Goal: Task Accomplishment & Management: Use online tool/utility

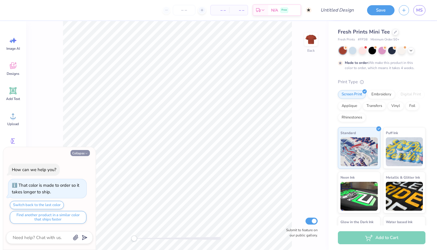
click at [80, 154] on button "Collapse" at bounding box center [79, 153] width 19 height 6
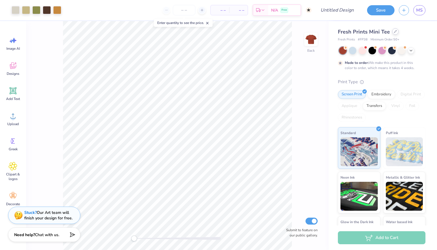
click at [394, 33] on div at bounding box center [395, 31] width 6 height 6
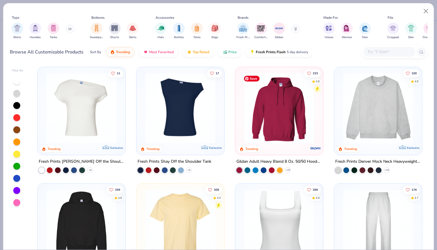
click at [254, 130] on img at bounding box center [279, 108] width 76 height 70
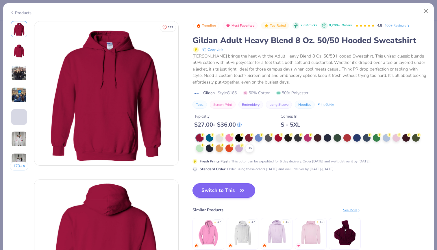
click at [224, 191] on button "Switch to This" at bounding box center [223, 190] width 63 height 14
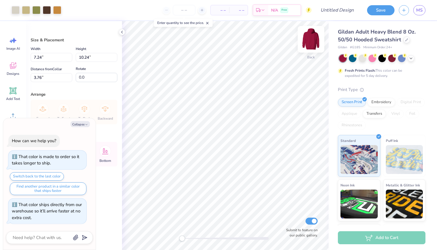
click at [313, 40] on img at bounding box center [310, 39] width 23 height 23
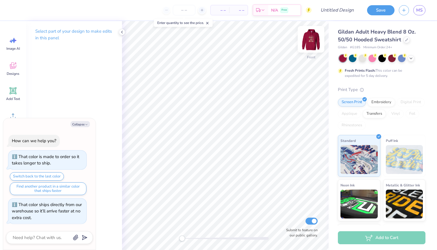
click at [314, 43] on img at bounding box center [310, 39] width 23 height 23
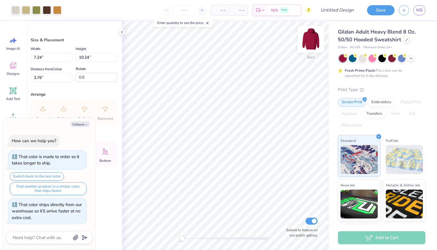
click at [308, 44] on img at bounding box center [310, 39] width 23 height 23
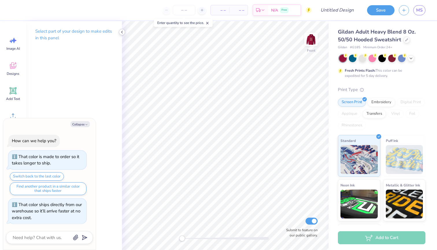
click at [120, 31] on icon at bounding box center [122, 32] width 5 height 5
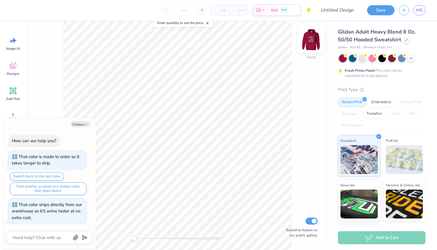
click at [315, 40] on img at bounding box center [310, 39] width 23 height 23
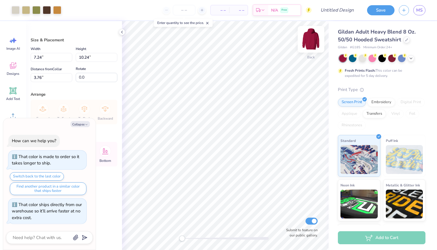
click at [311, 39] on img at bounding box center [310, 39] width 23 height 23
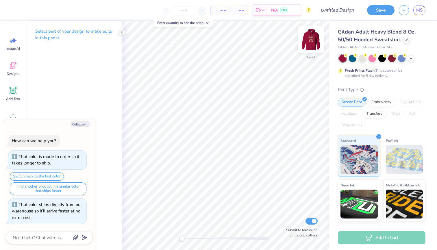
click at [313, 36] on img at bounding box center [310, 39] width 23 height 23
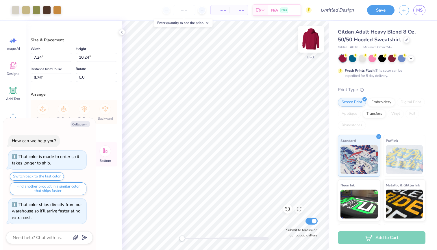
click at [307, 37] on img at bounding box center [310, 39] width 23 height 23
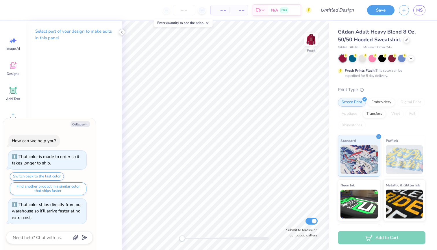
click at [122, 32] on icon at bounding box center [122, 32] width 5 height 5
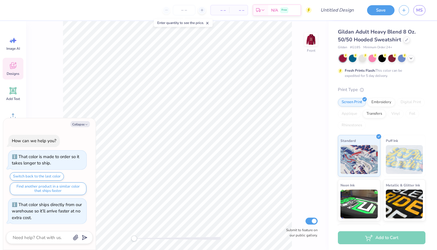
click at [16, 68] on icon at bounding box center [13, 65] width 9 height 9
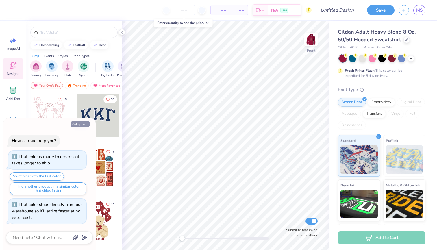
click at [81, 124] on button "Collapse" at bounding box center [79, 124] width 19 height 6
type textarea "x"
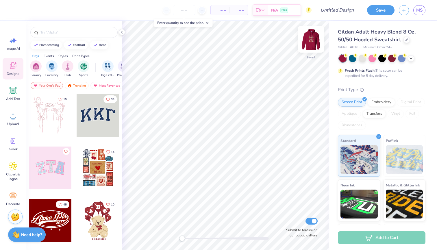
click at [317, 41] on div "Front Submit to feature on our public gallery." at bounding box center [225, 135] width 207 height 229
click at [313, 40] on img at bounding box center [310, 39] width 23 height 23
click at [82, 32] on input "text" at bounding box center [77, 32] width 74 height 6
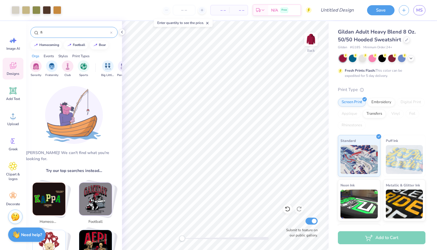
type input "f"
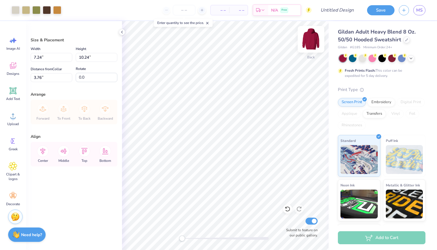
click at [313, 39] on img at bounding box center [310, 39] width 23 height 23
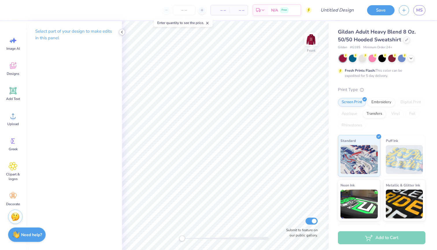
click at [123, 33] on icon at bounding box center [122, 32] width 5 height 5
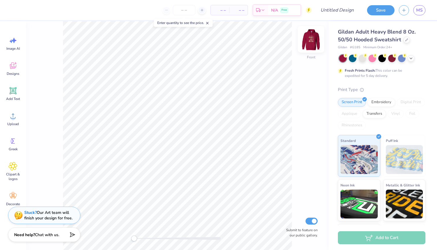
click at [316, 35] on img at bounding box center [310, 39] width 23 height 23
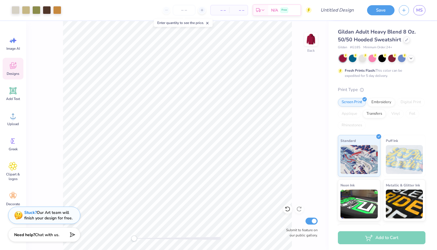
click at [15, 66] on icon at bounding box center [13, 65] width 6 height 7
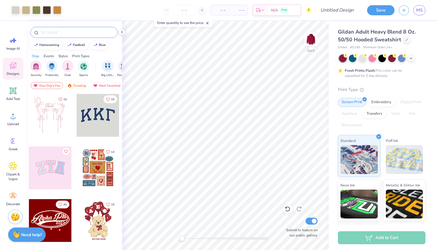
click at [78, 33] on input "text" at bounding box center [77, 32] width 74 height 6
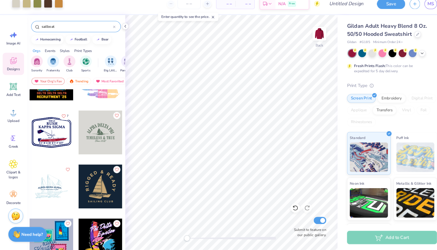
scroll to position [453, 0]
type input "sailboat"
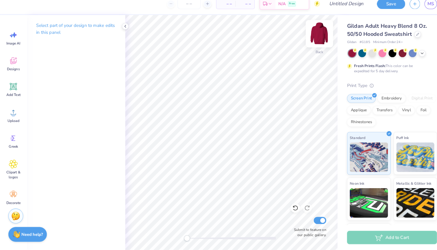
click at [315, 29] on img at bounding box center [310, 39] width 23 height 23
click at [16, 71] on span "Designs" at bounding box center [13, 73] width 13 height 5
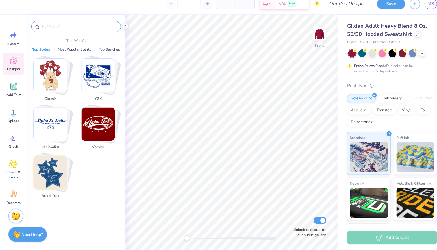
click at [75, 29] on input "text" at bounding box center [77, 32] width 74 height 6
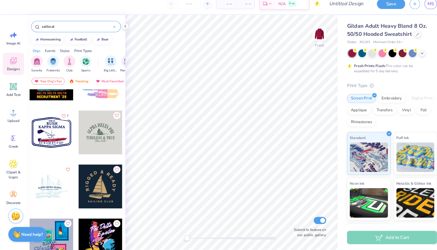
type input "sailboat"
click at [54, 186] on div at bounding box center [50, 188] width 43 height 43
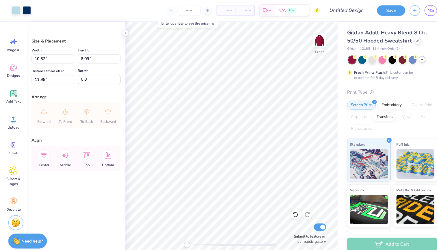
click at [410, 58] on icon at bounding box center [410, 57] width 5 height 5
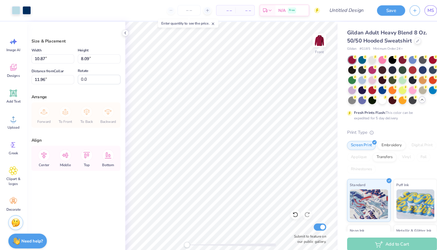
type input "7.12"
type input "14.97"
type input "11.14"
type input "8.45"
type input "14.31"
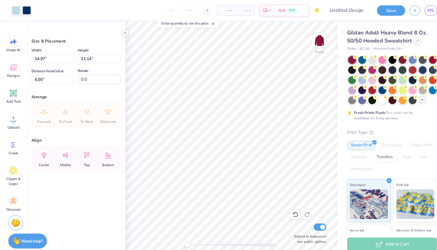
type input "10.64"
type input "6.50"
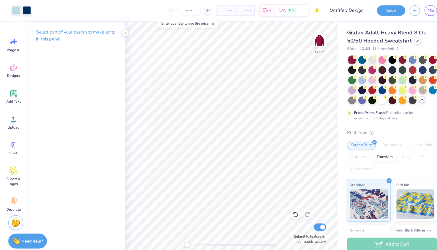
click at [368, 120] on div "Gildan Adult Heavy Blend 8 Oz. 50/50 Hooded Sweatshirt Gildan # G185 Minimum Or…" at bounding box center [382, 166] width 88 height 277
click at [374, 97] on div at bounding box center [372, 97] width 8 height 8
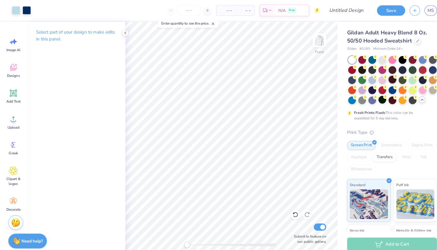
click at [382, 80] on div at bounding box center [382, 78] width 8 height 8
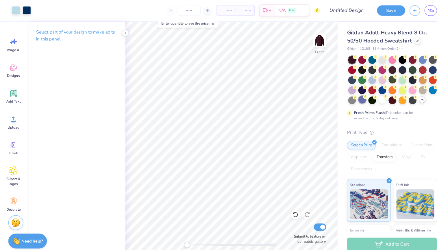
click at [352, 96] on div at bounding box center [353, 97] width 8 height 8
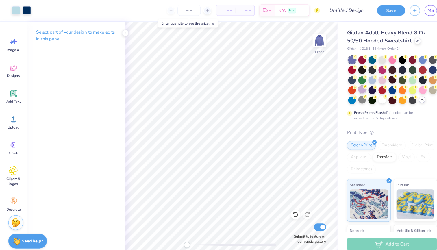
click at [352, 87] on div at bounding box center [353, 87] width 8 height 8
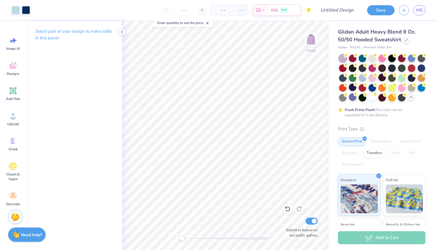
click at [350, 101] on div "Fresh Prints Flash: This color can be expedited for 5 day delivery." at bounding box center [382, 86] width 88 height 63
click at [352, 99] on div at bounding box center [353, 97] width 8 height 8
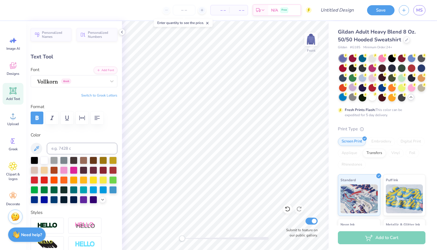
scroll to position [0, 0]
type textarea "A"
type textarea "SIGMA SIGMA SIGMA"
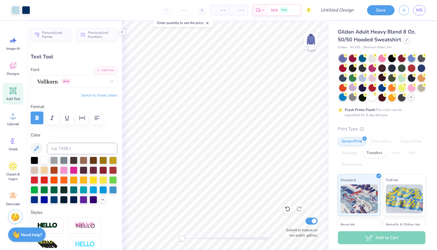
type input "9.94"
type input "1.05"
type input "11.33"
type input "7.72"
type input "0.34"
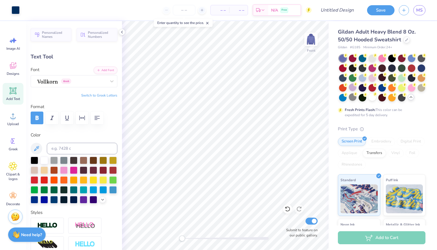
type input "12.48"
type textarea "F"
type textarea "Ever Forward"
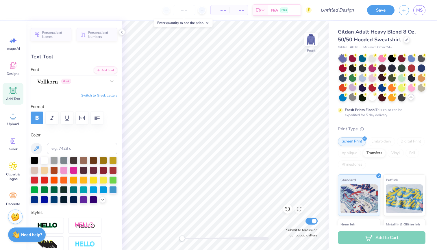
scroll to position [0, 1]
type input "2.97"
type input "3.87"
type input "0.44"
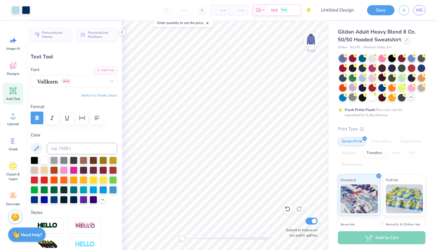
click at [351, 98] on div at bounding box center [353, 97] width 8 height 8
click at [353, 92] on div at bounding box center [382, 78] width 86 height 47
click at [352, 87] on div at bounding box center [353, 87] width 8 height 8
click at [359, 79] on div at bounding box center [362, 78] width 8 height 8
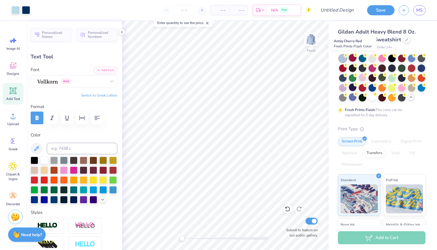
click at [351, 59] on div at bounding box center [353, 58] width 8 height 8
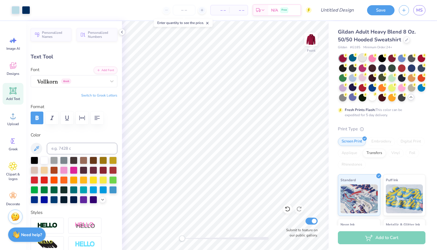
click at [360, 59] on div at bounding box center [362, 58] width 8 height 8
click at [372, 61] on div at bounding box center [372, 58] width 8 height 8
click at [360, 80] on div at bounding box center [362, 78] width 8 height 8
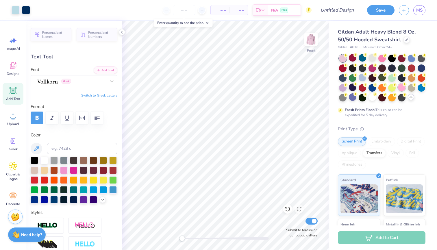
click at [401, 89] on div at bounding box center [402, 87] width 8 height 8
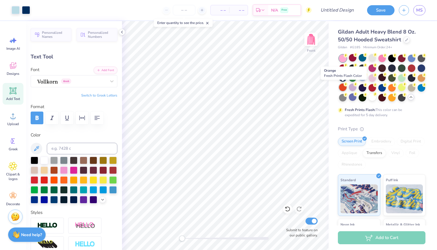
click at [344, 87] on div at bounding box center [343, 87] width 8 height 8
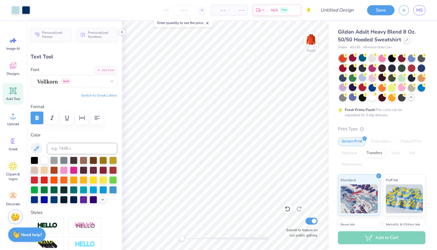
click at [359, 88] on div at bounding box center [362, 87] width 8 height 8
click at [403, 89] on div at bounding box center [402, 87] width 8 height 8
